Goal: Task Accomplishment & Management: Manage account settings

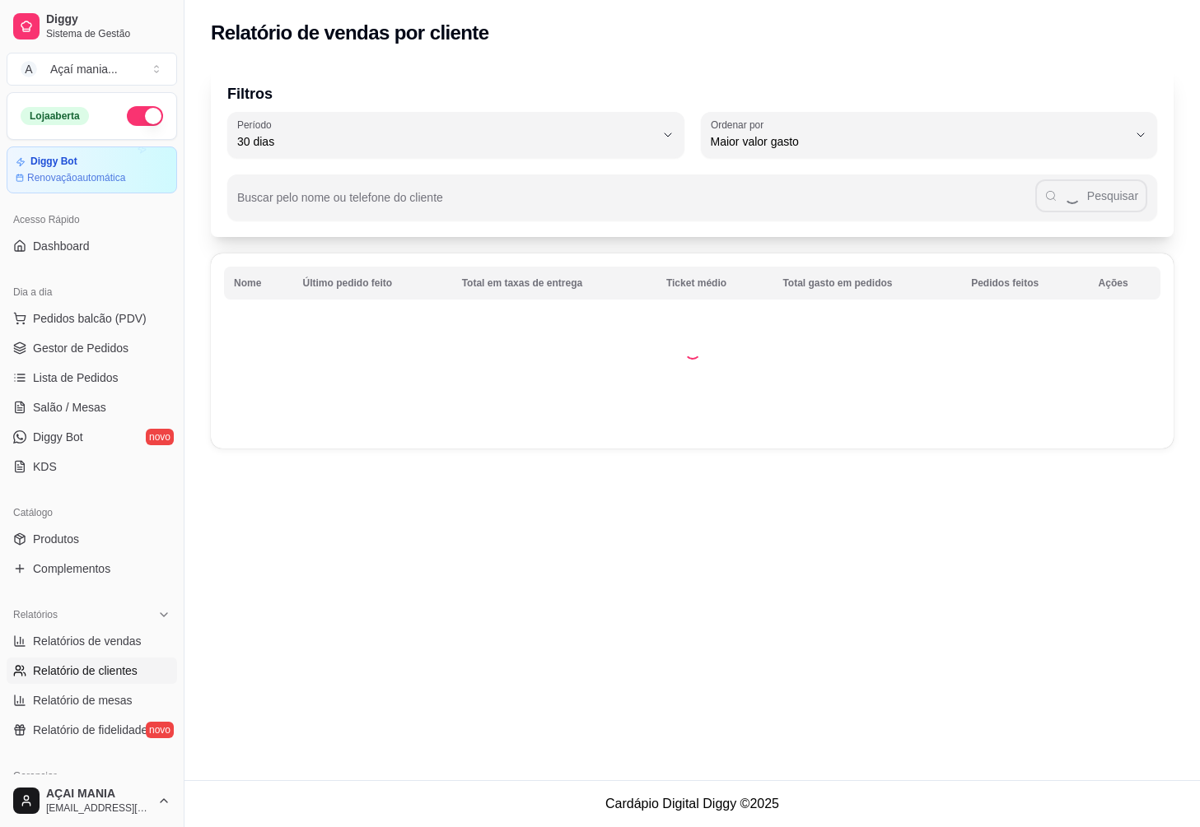
select select "30"
select select "HIGHEST_TOTAL_SPENT_WITH_ORDERS"
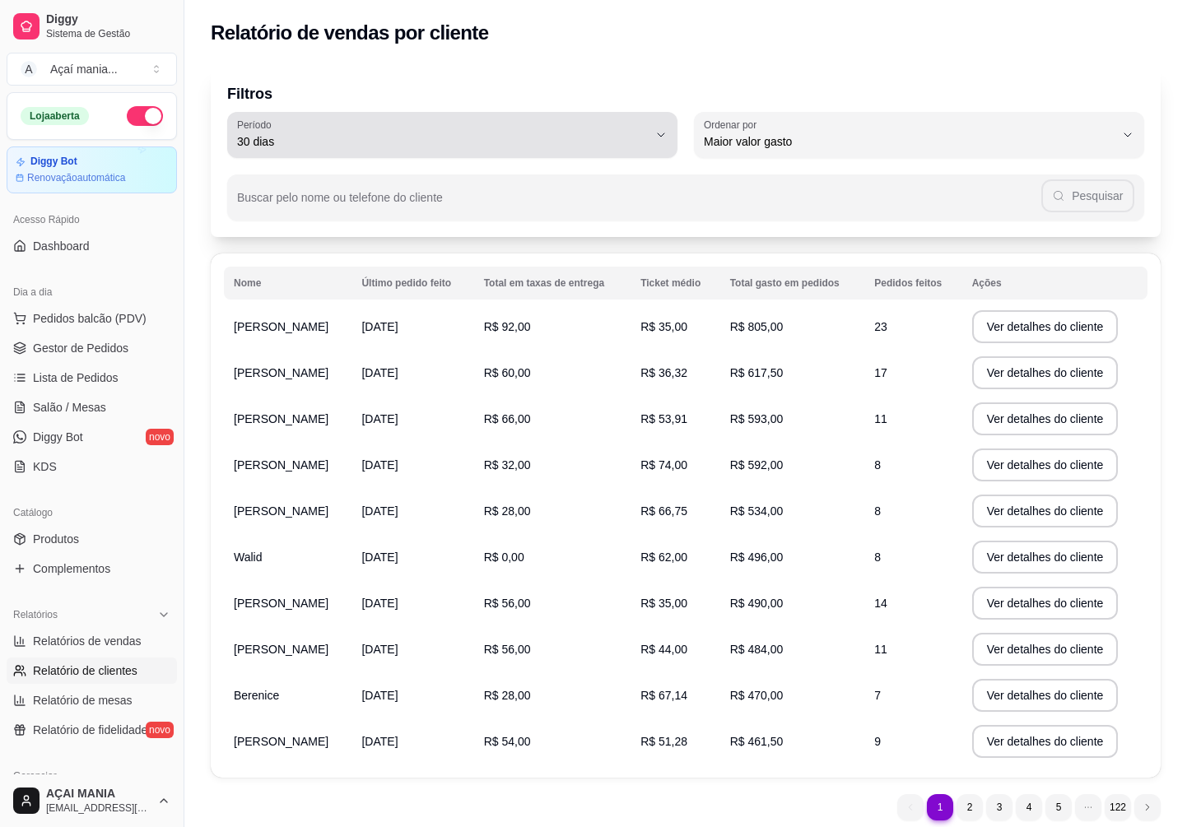
click at [493, 147] on span "30 dias" at bounding box center [442, 141] width 411 height 16
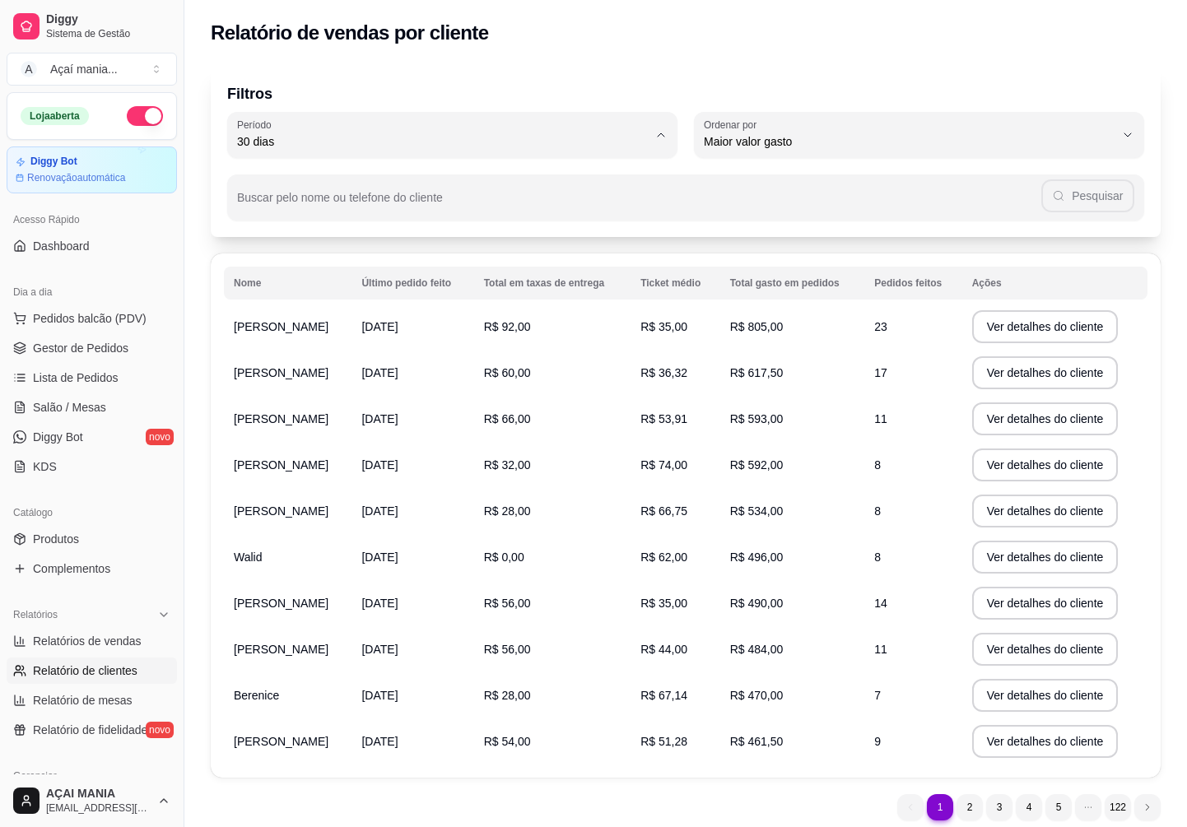
click at [384, 207] on span "Ontem" at bounding box center [444, 208] width 391 height 16
type input "1"
select select "1"
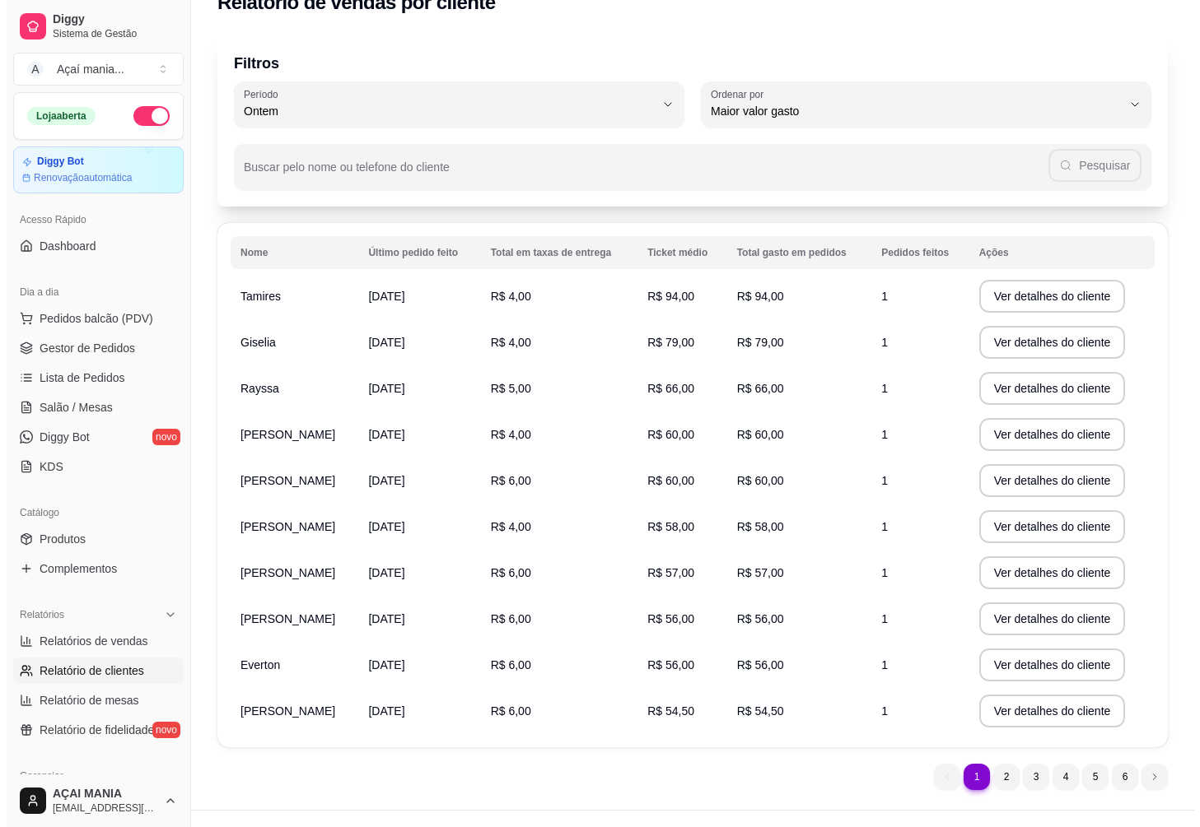
scroll to position [60, 0]
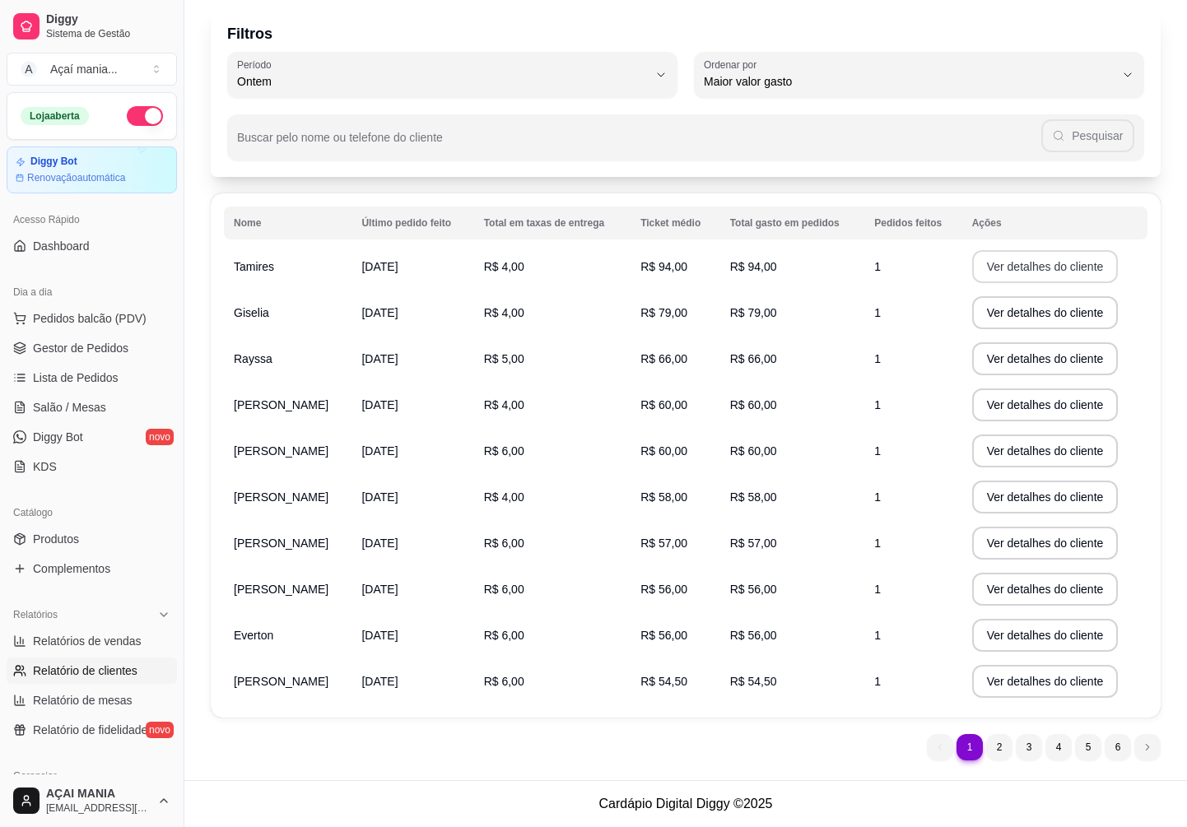
click at [1008, 270] on button "Ver detalhes do cliente" at bounding box center [1045, 266] width 147 height 33
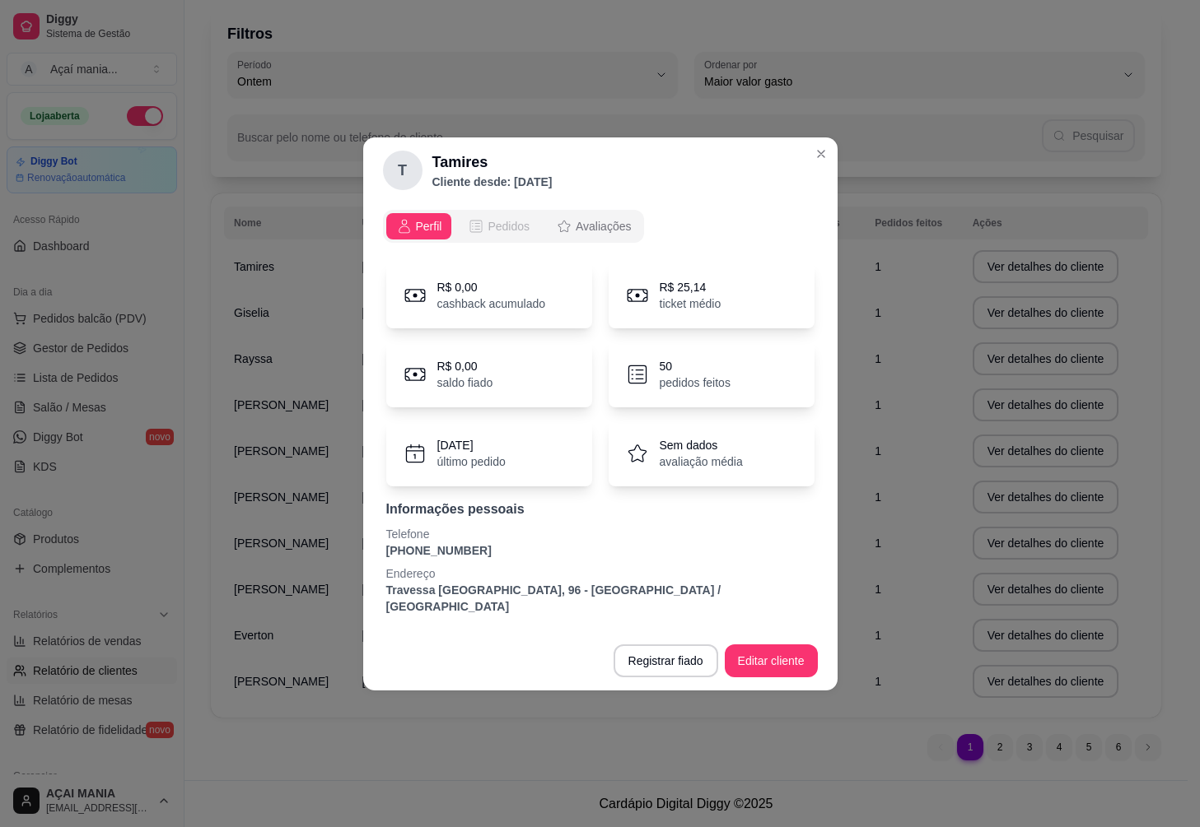
click at [499, 235] on span "Pedidos" at bounding box center [508, 226] width 42 height 16
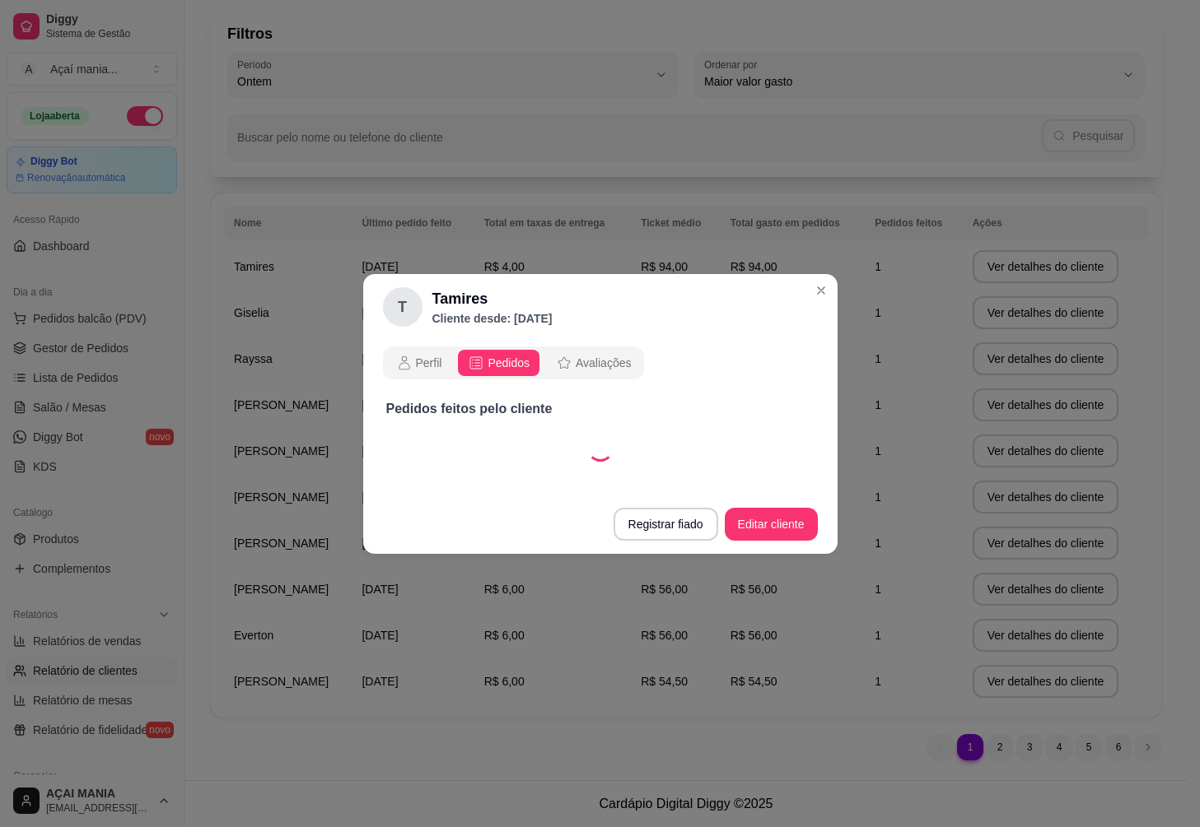
select select "30"
select select "ALL"
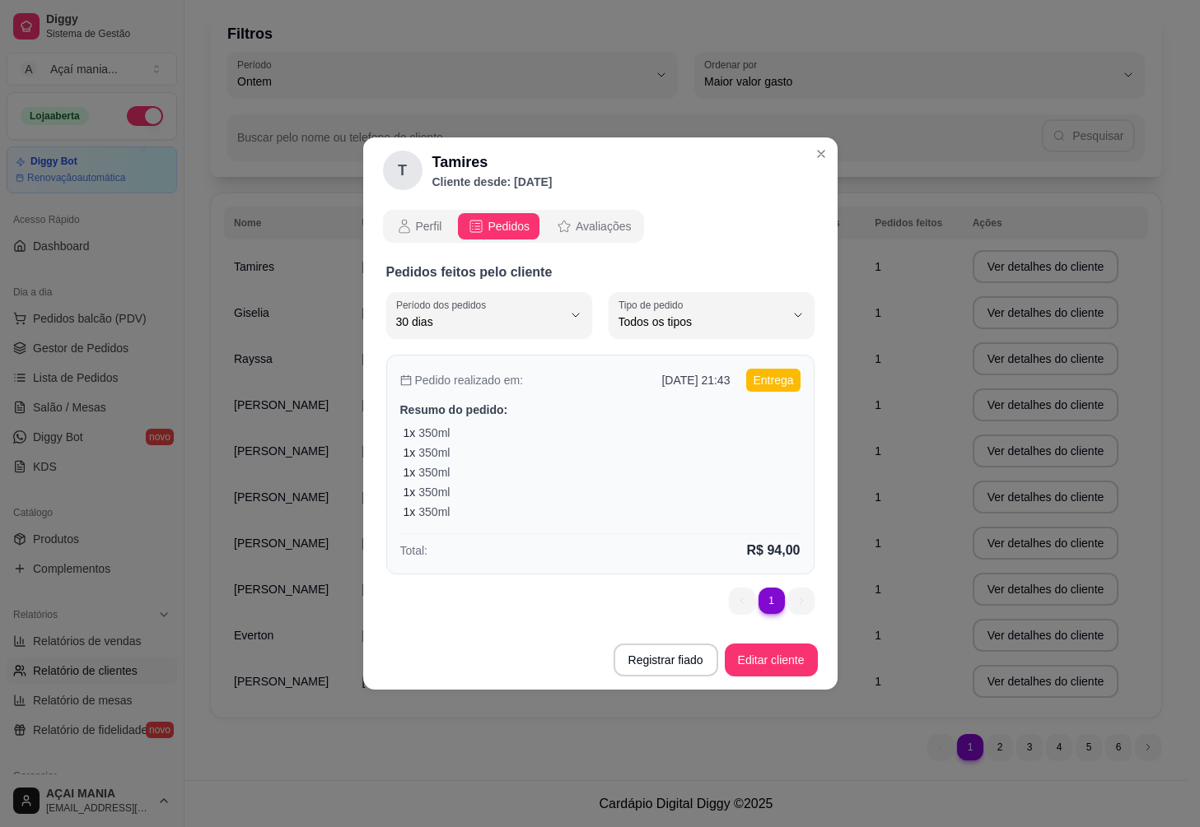
click at [539, 464] on div "1 x 350ml 1 x 350ml 1 x 350ml 1 x 350ml 1 x 350ml" at bounding box center [601, 473] width 397 height 96
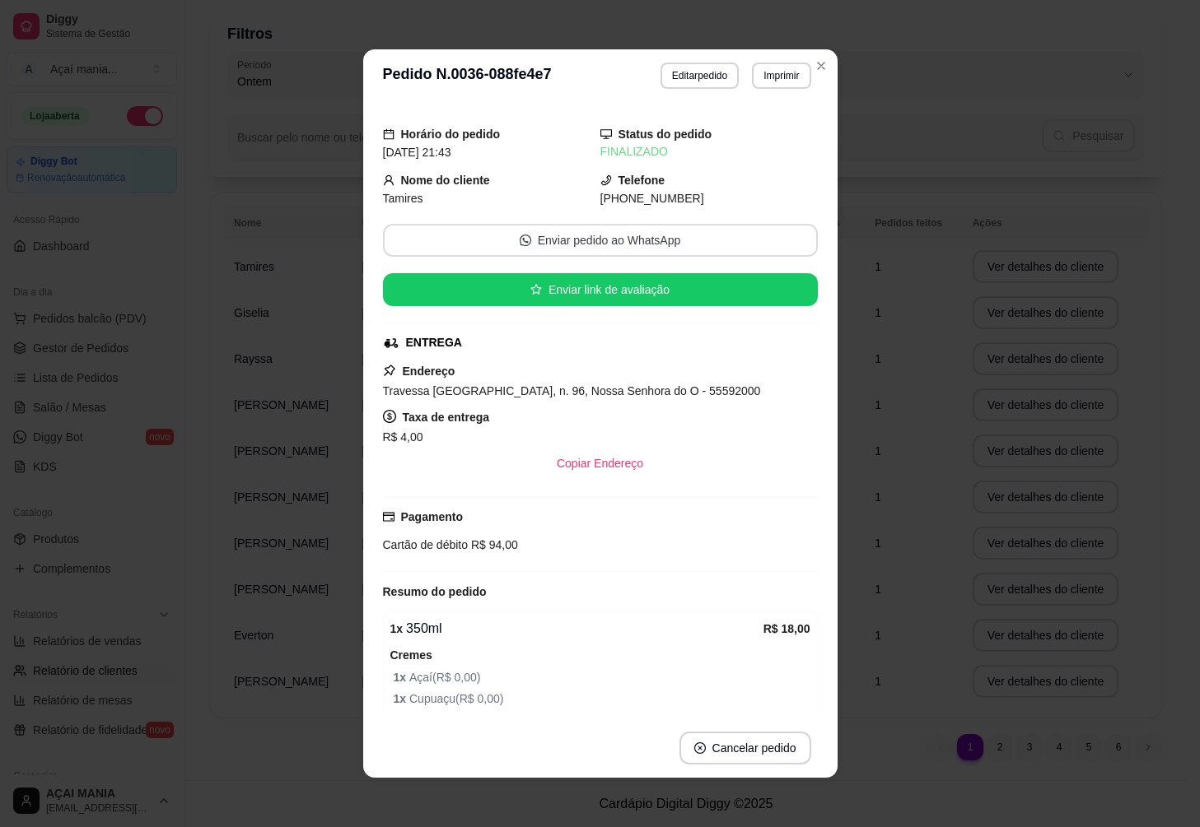
click at [685, 235] on button "Enviar pedido ao WhatsApp" at bounding box center [600, 240] width 435 height 33
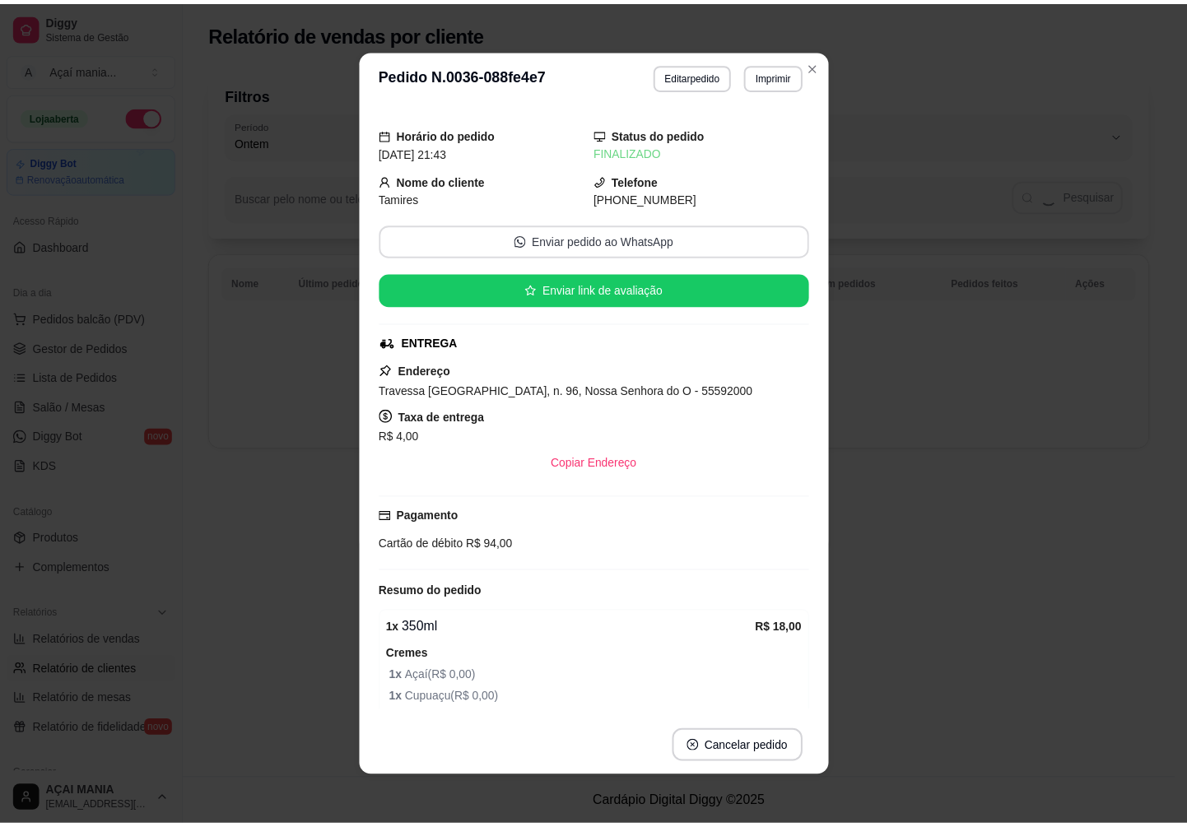
scroll to position [0, 0]
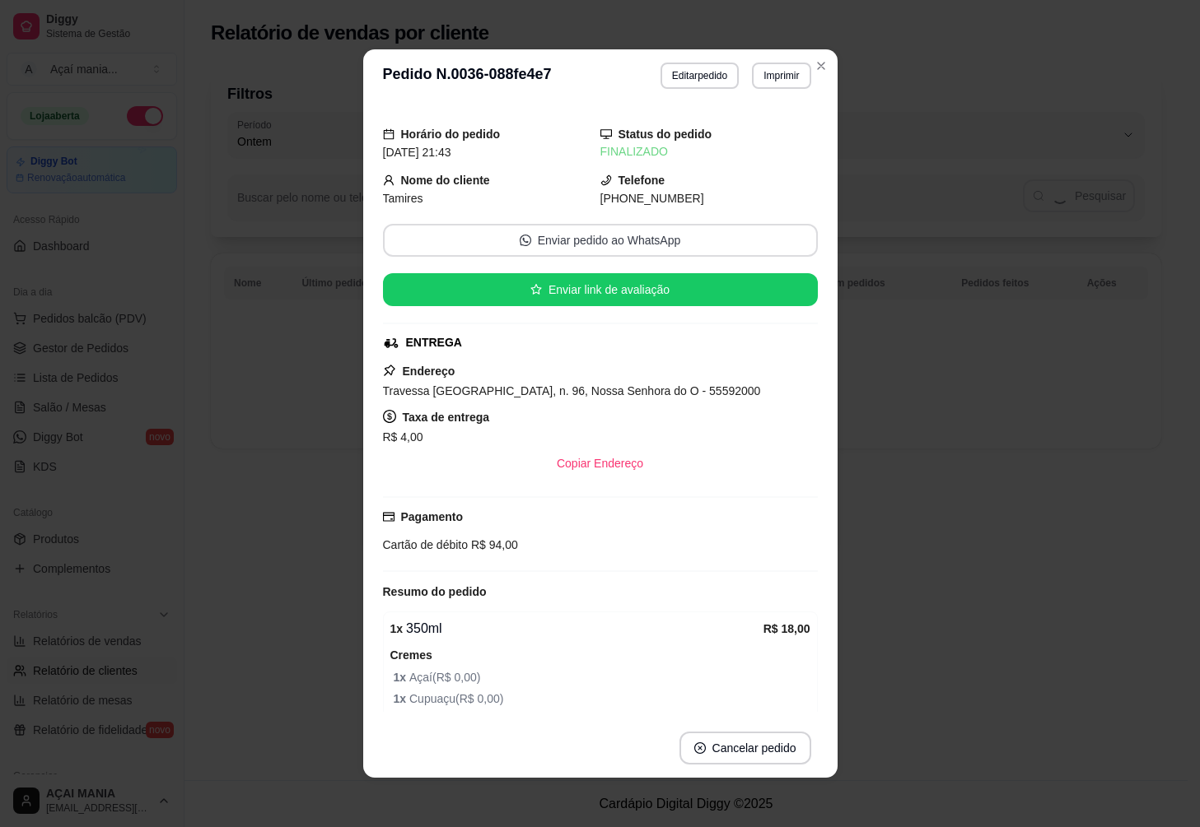
select select "30"
select select "ALL"
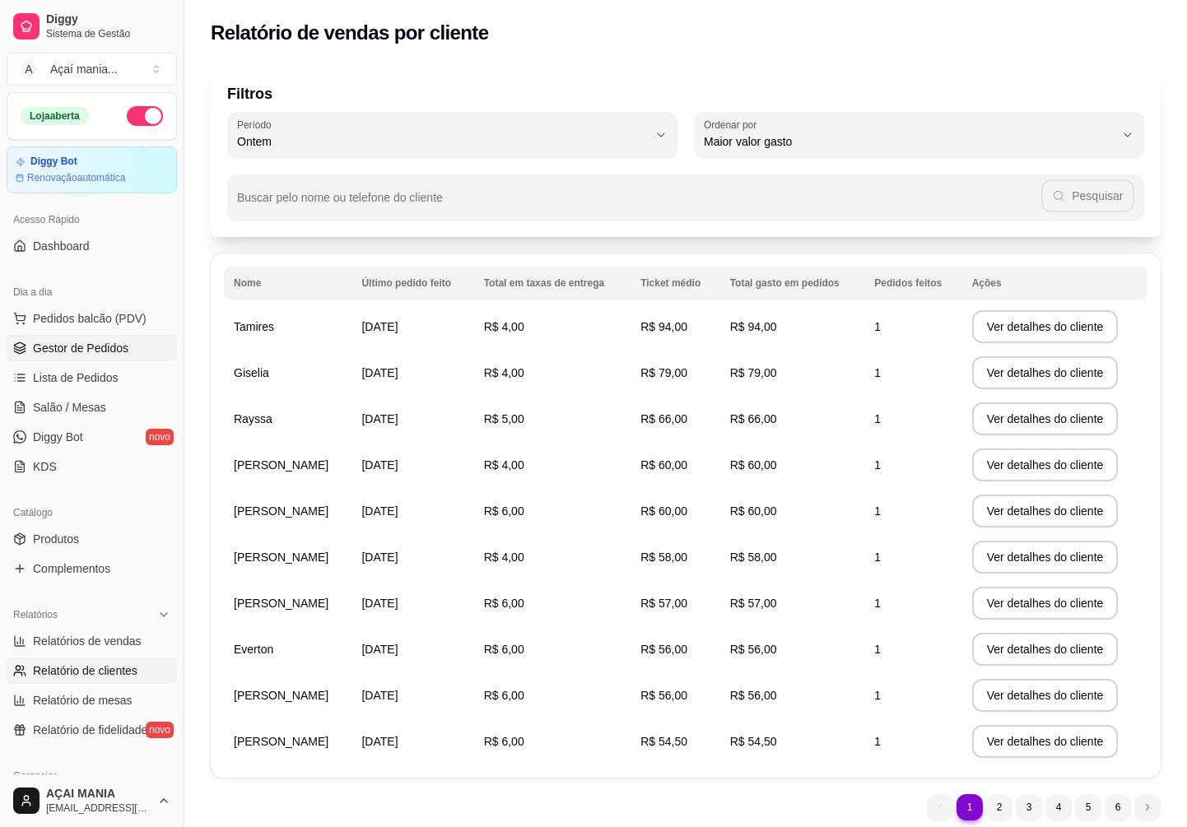
click at [72, 338] on link "Gestor de Pedidos" at bounding box center [92, 348] width 170 height 26
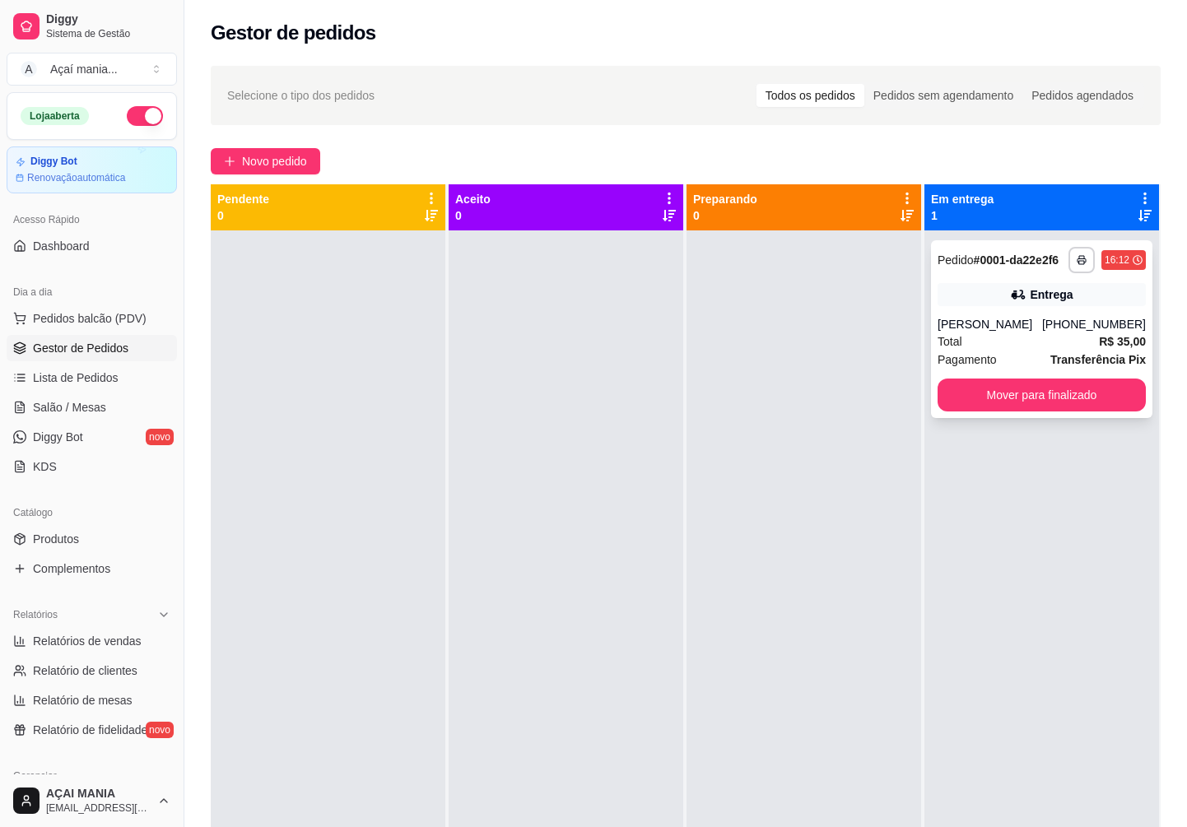
click at [1075, 359] on strong "Transferência Pix" at bounding box center [1099, 359] width 96 height 13
click at [1089, 389] on button "Mover para finalizado" at bounding box center [1042, 396] width 202 height 32
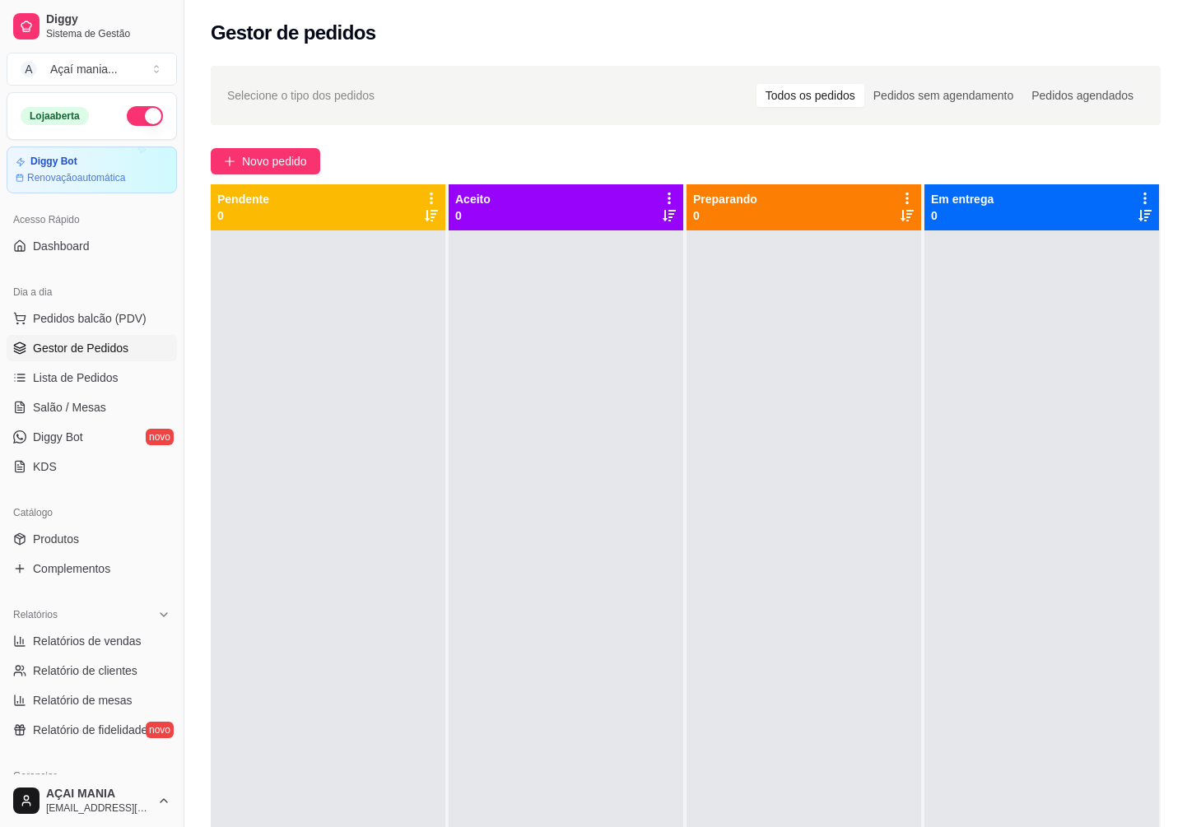
click at [625, 325] on div at bounding box center [566, 644] width 235 height 827
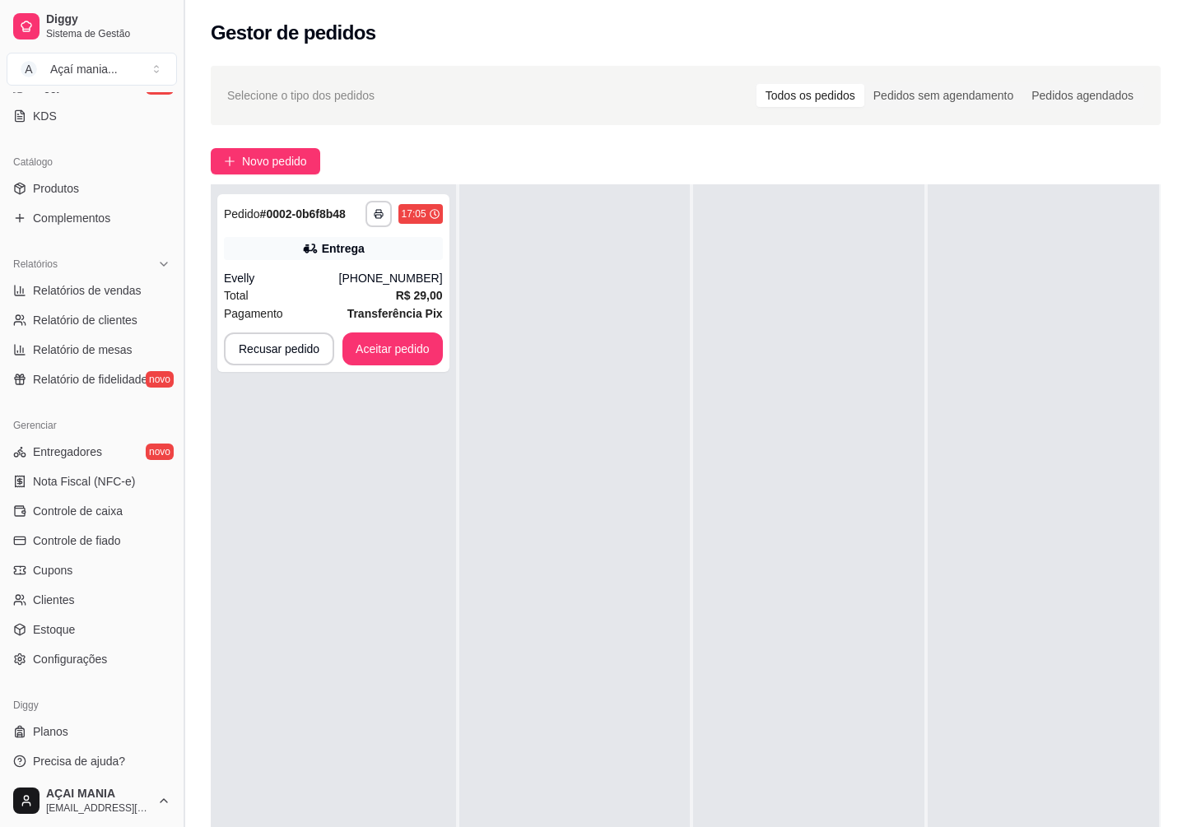
scroll to position [357, 0]
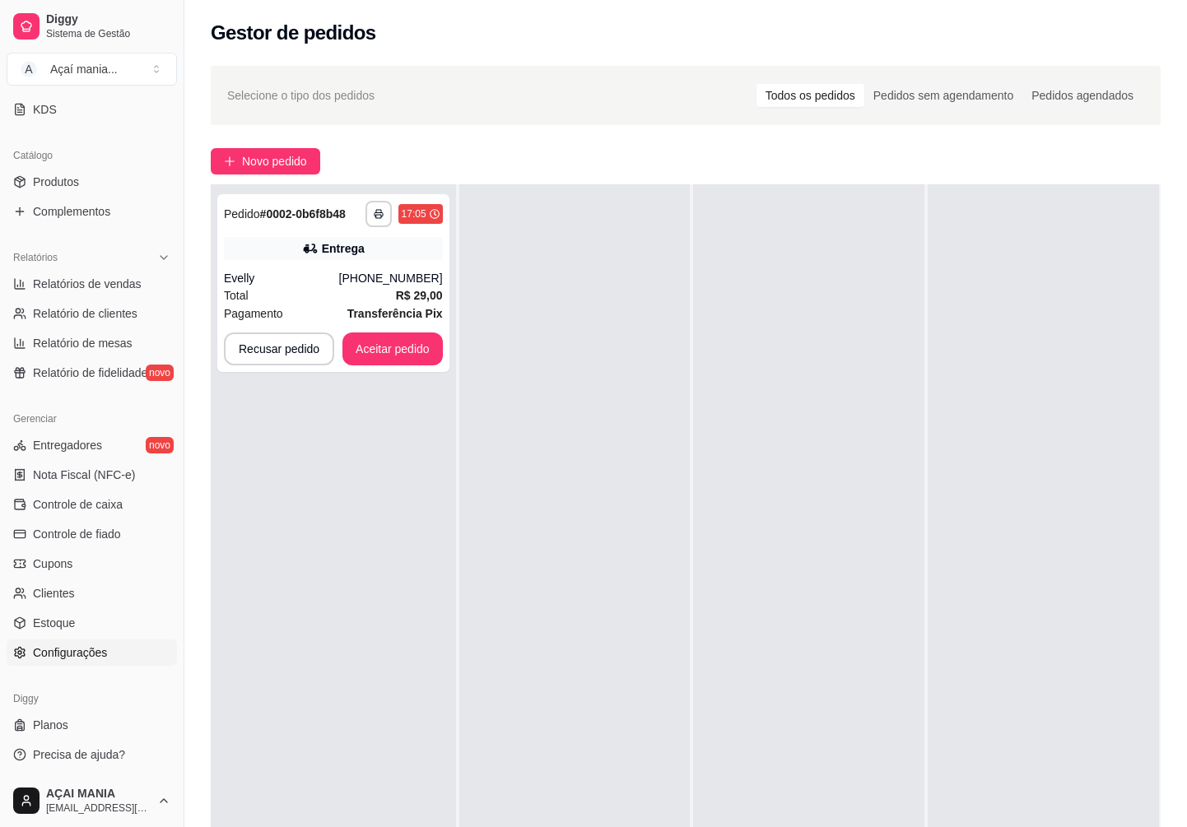
click at [86, 650] on span "Configurações" at bounding box center [70, 653] width 74 height 16
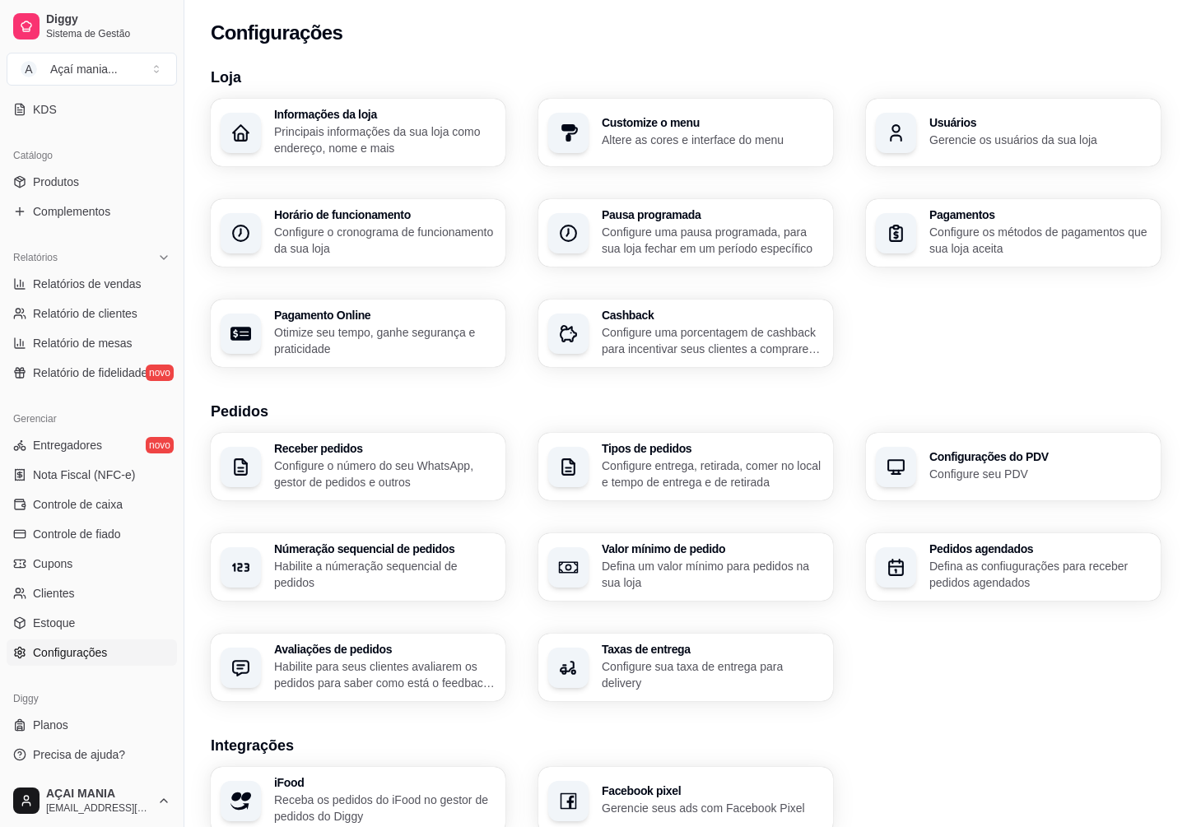
click at [315, 132] on p "Principais informações da sua loja como endereço, nome e mais" at bounding box center [384, 139] width 221 height 33
